Goal: Connect with others: Connect with others

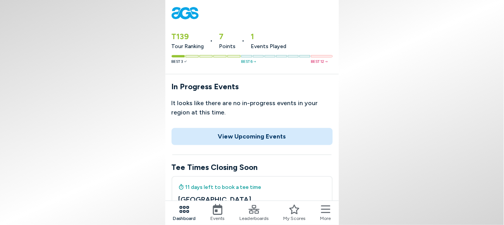
click at [246, 128] on button "View Upcoming Events" at bounding box center [252, 136] width 161 height 17
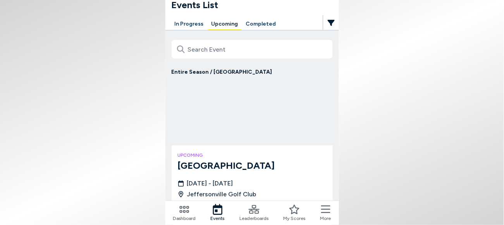
scroll to position [30, 0]
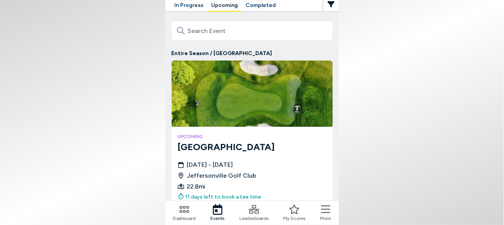
click at [321, 215] on icon at bounding box center [325, 209] width 9 height 11
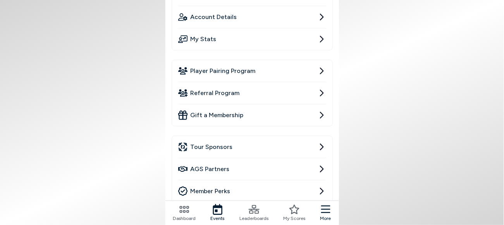
scroll to position [0, 0]
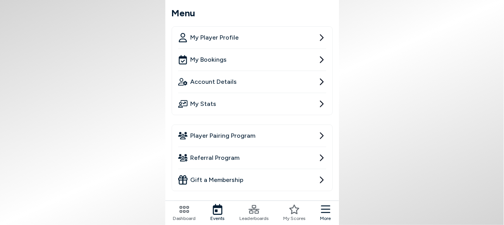
click at [190, 209] on icon at bounding box center [184, 209] width 11 height 11
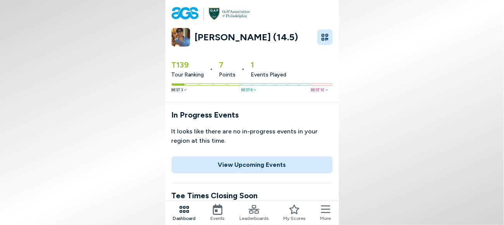
click at [247, 156] on button "View Upcoming Events" at bounding box center [252, 164] width 161 height 17
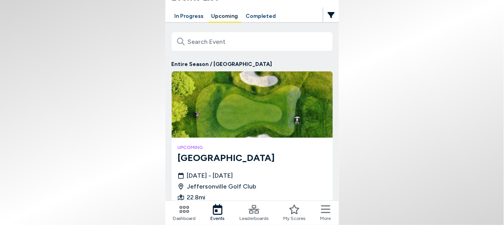
scroll to position [30, 0]
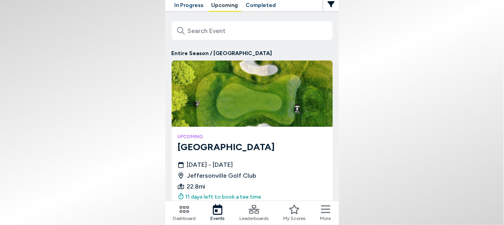
click at [255, 210] on icon at bounding box center [254, 209] width 11 height 9
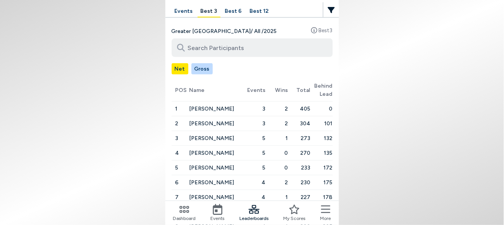
scroll to position [81, 0]
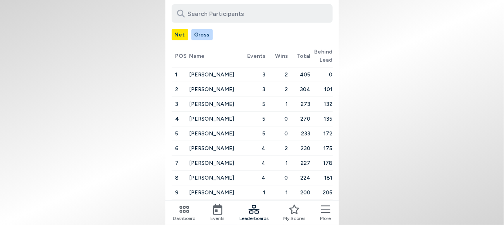
click at [321, 211] on icon at bounding box center [325, 209] width 9 height 11
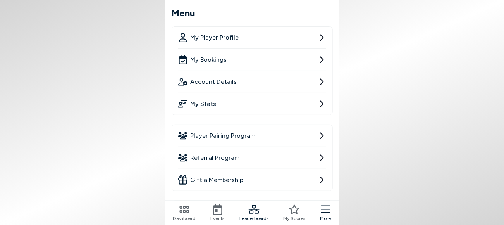
click at [227, 55] on span "My Bookings" at bounding box center [209, 59] width 36 height 9
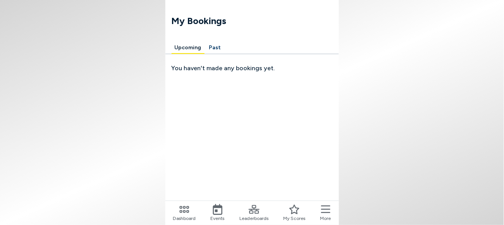
click at [224, 42] on button "Past" at bounding box center [215, 48] width 18 height 12
click at [205, 42] on button "Upcoming" at bounding box center [188, 48] width 33 height 12
click at [321, 212] on icon at bounding box center [325, 209] width 9 height 11
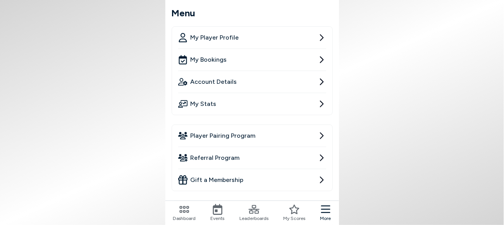
click at [250, 131] on span "Player Pairing Program" at bounding box center [223, 135] width 65 height 9
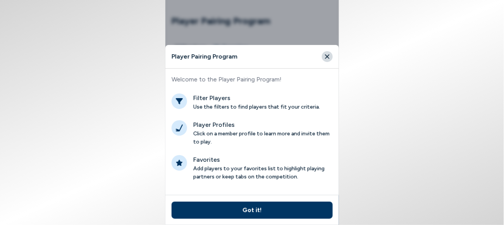
click at [246, 215] on button "Got it!" at bounding box center [252, 210] width 161 height 17
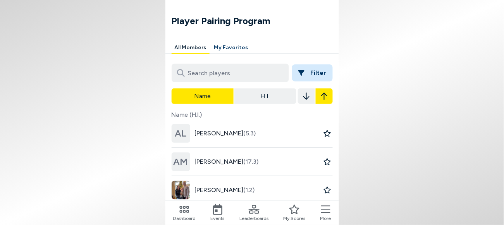
click at [210, 42] on button "All Members" at bounding box center [191, 48] width 38 height 12
click at [245, 42] on button "My Favorites" at bounding box center [231, 48] width 40 height 12
click at [210, 42] on button "All Members" at bounding box center [191, 48] width 38 height 12
click at [321, 207] on icon at bounding box center [325, 209] width 9 height 8
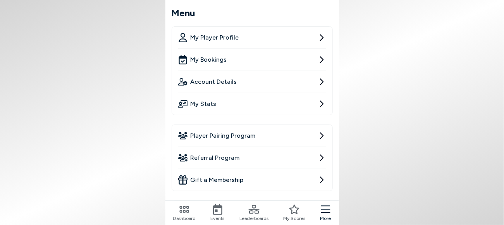
click at [272, 125] on link "Player Pairing Program" at bounding box center [252, 136] width 148 height 22
click at [292, 125] on link "Player Pairing Program" at bounding box center [252, 136] width 148 height 22
click at [308, 124] on ul "Player Pairing Program Referral Program Gift a Membership" at bounding box center [252, 157] width 161 height 67
click at [317, 131] on icon at bounding box center [321, 135] width 9 height 9
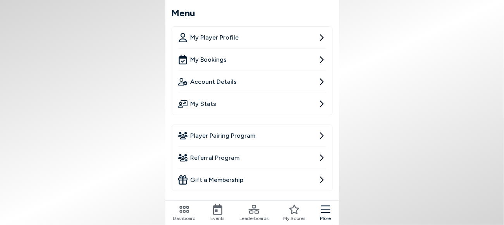
click at [317, 131] on icon at bounding box center [321, 135] width 9 height 9
click at [254, 131] on span "Player Pairing Program" at bounding box center [223, 135] width 65 height 9
click at [253, 131] on span "Player Pairing Program" at bounding box center [223, 135] width 65 height 9
click at [205, 125] on link "Player Pairing Program" at bounding box center [252, 136] width 148 height 22
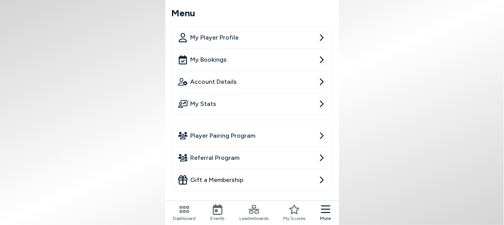
click at [205, 125] on link "Player Pairing Program" at bounding box center [252, 136] width 148 height 22
click at [212, 125] on link "Player Pairing Program" at bounding box center [252, 136] width 148 height 22
click at [256, 131] on span "Player Pairing Program" at bounding box center [223, 135] width 65 height 9
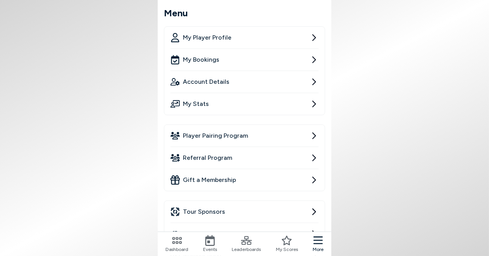
click at [273, 125] on link "Player Pairing Program" at bounding box center [245, 136] width 148 height 22
click at [243, 71] on link "Account Details" at bounding box center [245, 82] width 148 height 22
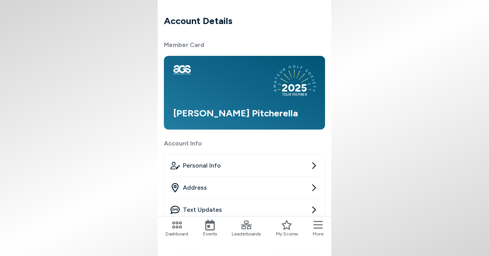
drag, startPoint x: 400, startPoint y: 0, endPoint x: 425, endPoint y: 40, distance: 47.5
click at [425, 40] on body "Account Details Member Card 2025 TOUR MEMBER Vince Pitcherella Account Info Per…" at bounding box center [244, 128] width 489 height 256
click at [290, 221] on link "Membership" at bounding box center [245, 232] width 148 height 22
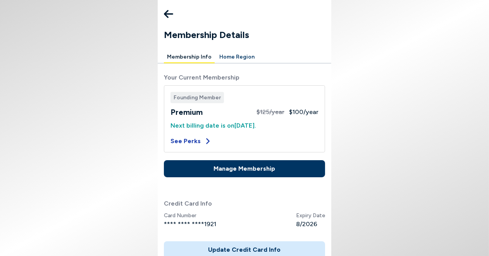
click at [210, 136] on button "See Perks" at bounding box center [191, 140] width 41 height 9
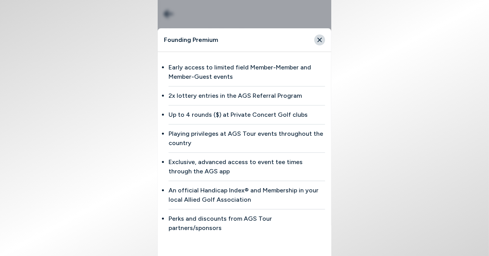
click at [316, 43] on icon "Close" at bounding box center [319, 39] width 7 height 7
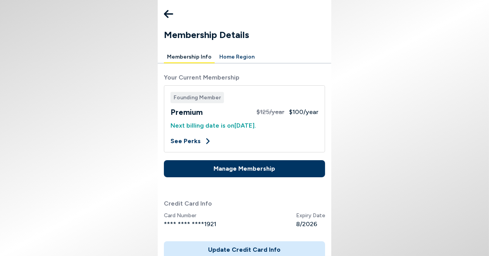
click at [173, 9] on icon at bounding box center [168, 14] width 9 height 16
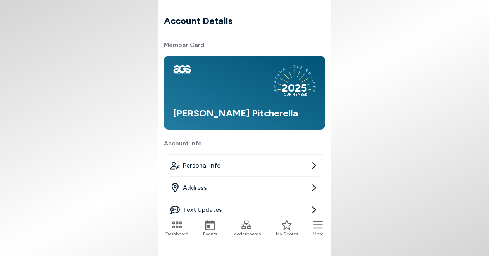
click at [183, 224] on icon at bounding box center [177, 224] width 11 height 11
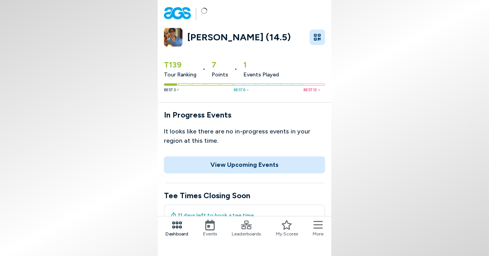
click at [314, 224] on icon at bounding box center [318, 225] width 9 height 8
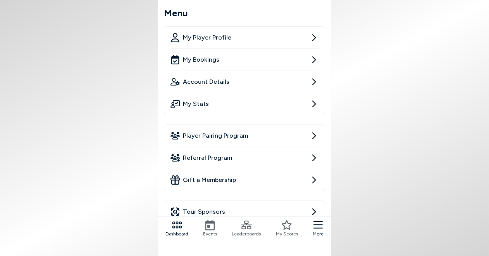
click at [244, 131] on span "Player Pairing Program" at bounding box center [215, 135] width 65 height 9
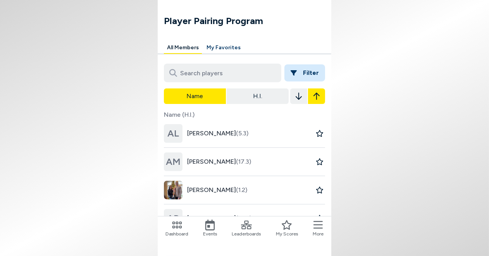
click at [255, 88] on button "H.I." at bounding box center [258, 96] width 62 height 16
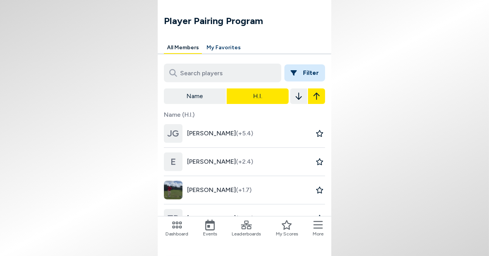
click at [244, 42] on button "My Favorites" at bounding box center [224, 48] width 40 height 12
click at [202, 42] on button "All Members" at bounding box center [183, 48] width 38 height 12
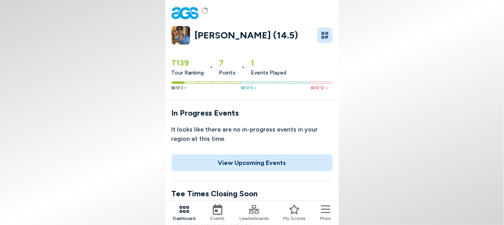
click at [239, 154] on button "View Upcoming Events" at bounding box center [252, 162] width 161 height 17
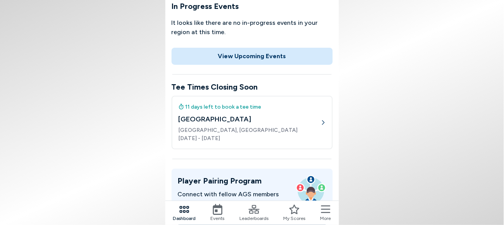
scroll to position [97, 0]
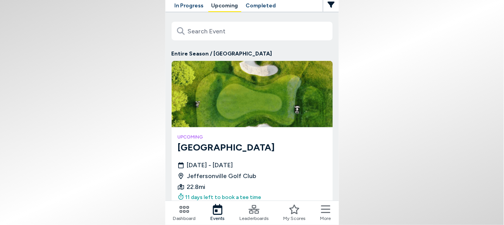
scroll to position [30, 0]
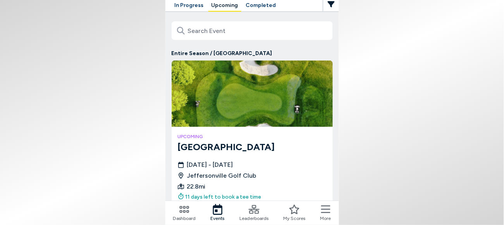
click at [286, 160] on div "[DATE] - [DATE][GEOGRAPHIC_DATA] 22.8 mi 11 days left to book a tee time" at bounding box center [252, 180] width 149 height 41
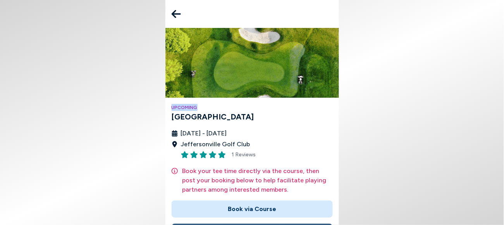
drag, startPoint x: 504, startPoint y: 77, endPoint x: 504, endPoint y: 95, distance: 18.6
click at [504, 95] on body "Upcoming [GEOGRAPHIC_DATA] [DATE] - [DATE] Jeffersonville Golf Club 1 Reviews B…" at bounding box center [252, 112] width 504 height 225
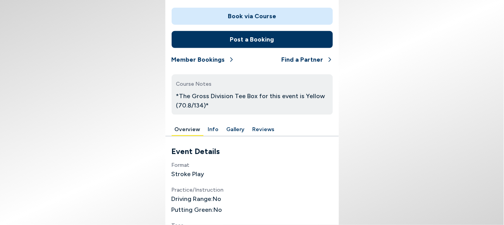
scroll to position [151, 0]
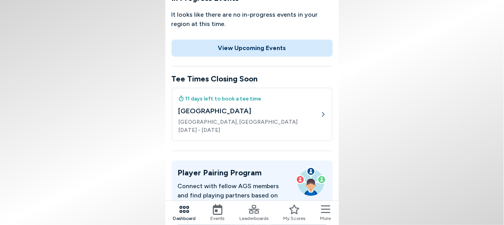
scroll to position [145, 0]
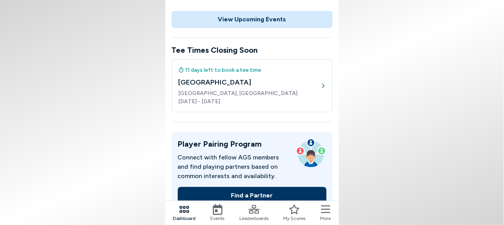
click at [259, 187] on button "Find a Partner" at bounding box center [252, 195] width 149 height 17
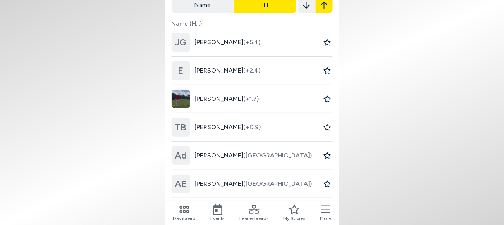
scroll to position [170, 0]
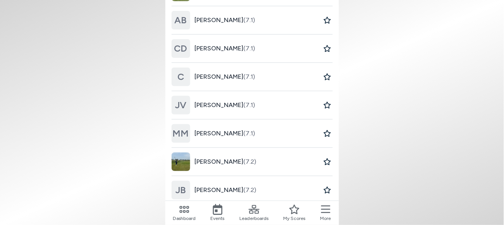
click at [228, 100] on span "[PERSON_NAME] (7.6)" at bounding box center [226, 104] width 62 height 9
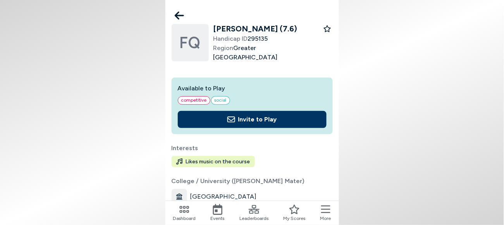
click at [184, 9] on icon at bounding box center [179, 16] width 9 height 16
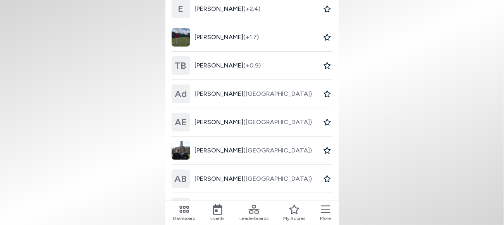
scroll to position [170, 0]
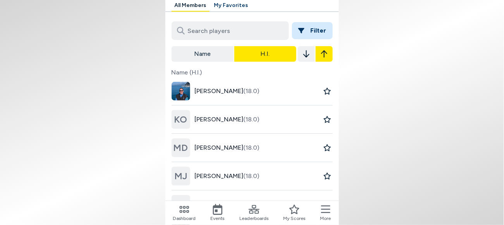
scroll to position [24, 0]
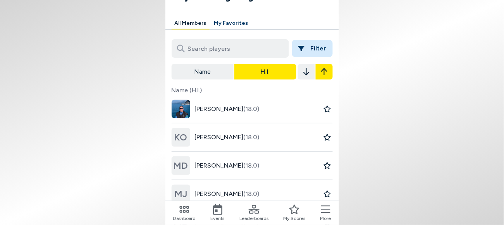
click at [236, 133] on span "[PERSON_NAME] (18.0)" at bounding box center [227, 137] width 65 height 9
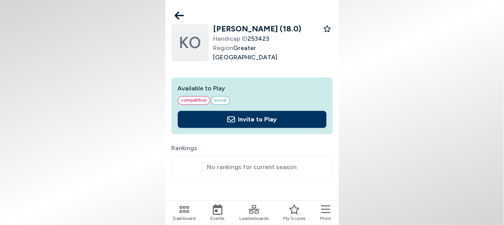
click at [184, 10] on icon at bounding box center [179, 16] width 9 height 16
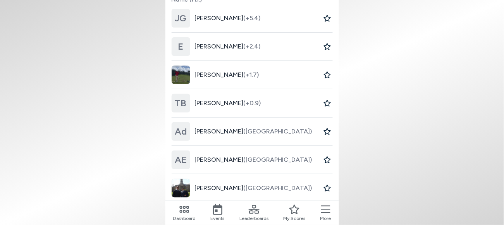
scroll to position [170, 0]
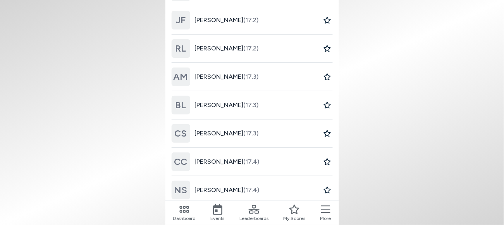
click at [246, 129] on span "[PERSON_NAME] (16.8)" at bounding box center [227, 133] width 64 height 9
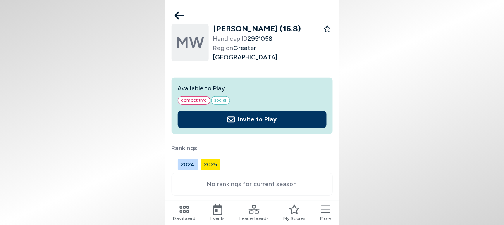
click at [198, 159] on button "2024" at bounding box center [188, 164] width 20 height 11
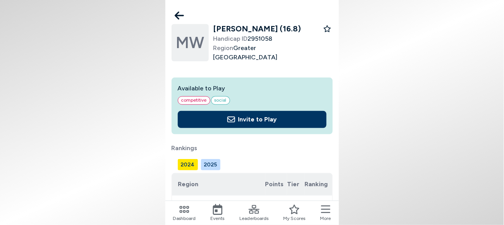
click at [221, 159] on button "2025" at bounding box center [210, 164] width 19 height 11
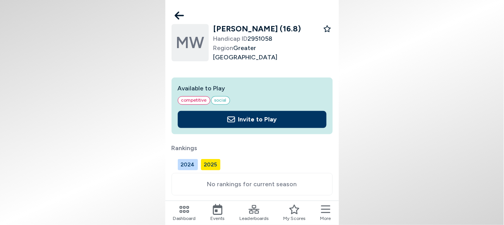
click at [184, 13] on icon at bounding box center [179, 16] width 9 height 16
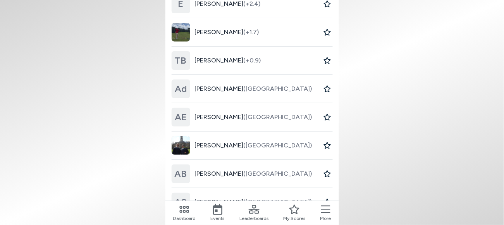
scroll to position [170, 0]
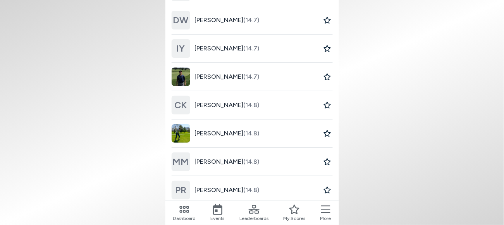
click at [239, 129] on span "[PERSON_NAME] (14.8)" at bounding box center [227, 133] width 65 height 9
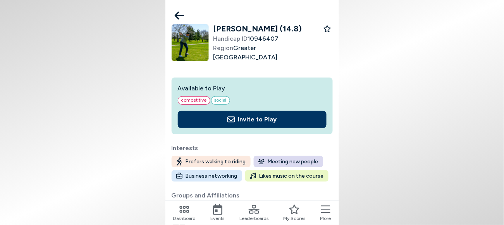
click at [184, 12] on icon at bounding box center [179, 16] width 9 height 8
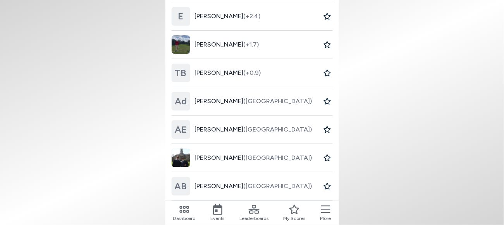
scroll to position [170, 0]
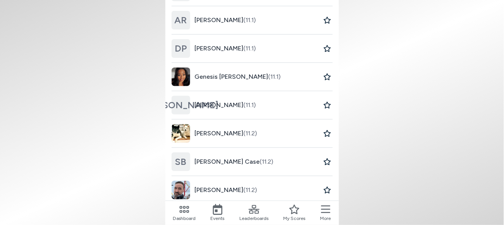
click at [269, 73] on span "(11.1)" at bounding box center [275, 76] width 12 height 7
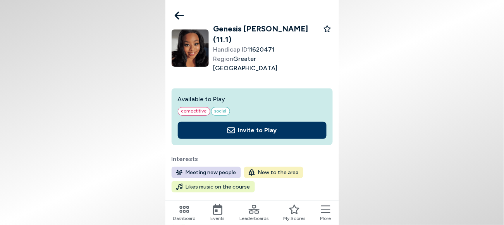
click at [184, 14] on icon at bounding box center [179, 16] width 9 height 8
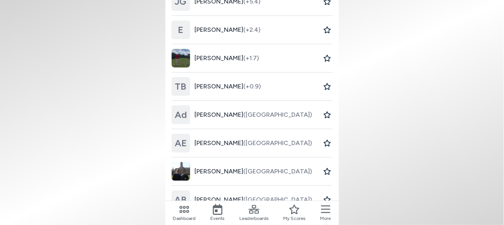
scroll to position [170, 0]
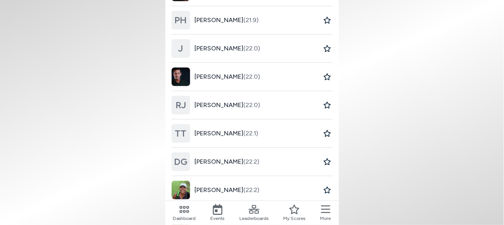
drag, startPoint x: 248, startPoint y: 190, endPoint x: 241, endPoint y: 191, distance: 6.3
